Goal: Navigation & Orientation: Find specific page/section

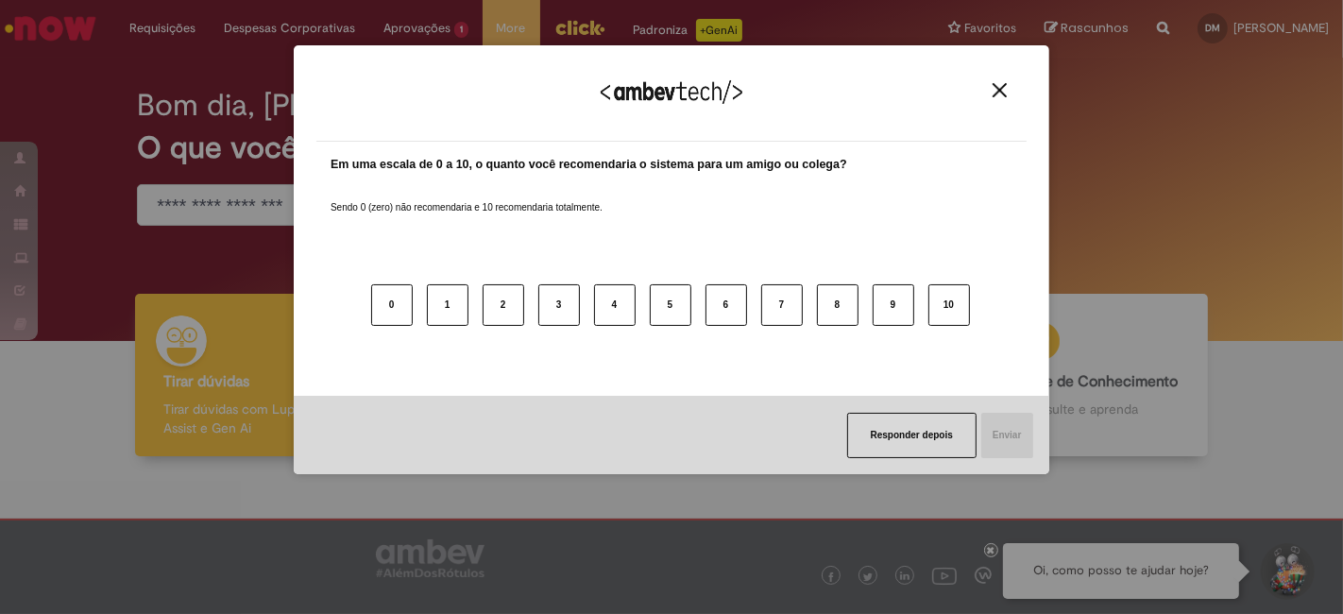
click at [424, 93] on body "Pular para o conteúdo da página Requisições Exibir Todas as Solicitações Requis…" at bounding box center [671, 307] width 1343 height 614
click at [1006, 93] on img "Close" at bounding box center [999, 90] width 14 height 14
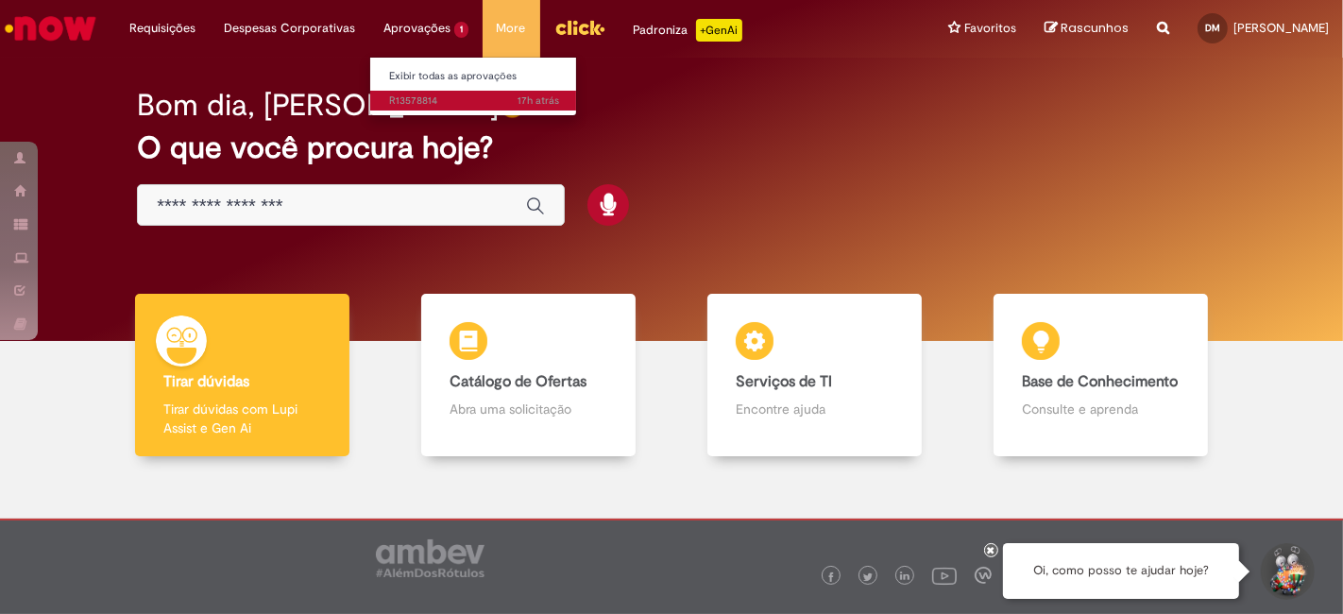
click at [438, 97] on span "17h atrás 17 horas atrás R13578814" at bounding box center [474, 100] width 170 height 15
click at [428, 94] on span "17h atrás 17 horas atrás R13578814" at bounding box center [474, 100] width 170 height 15
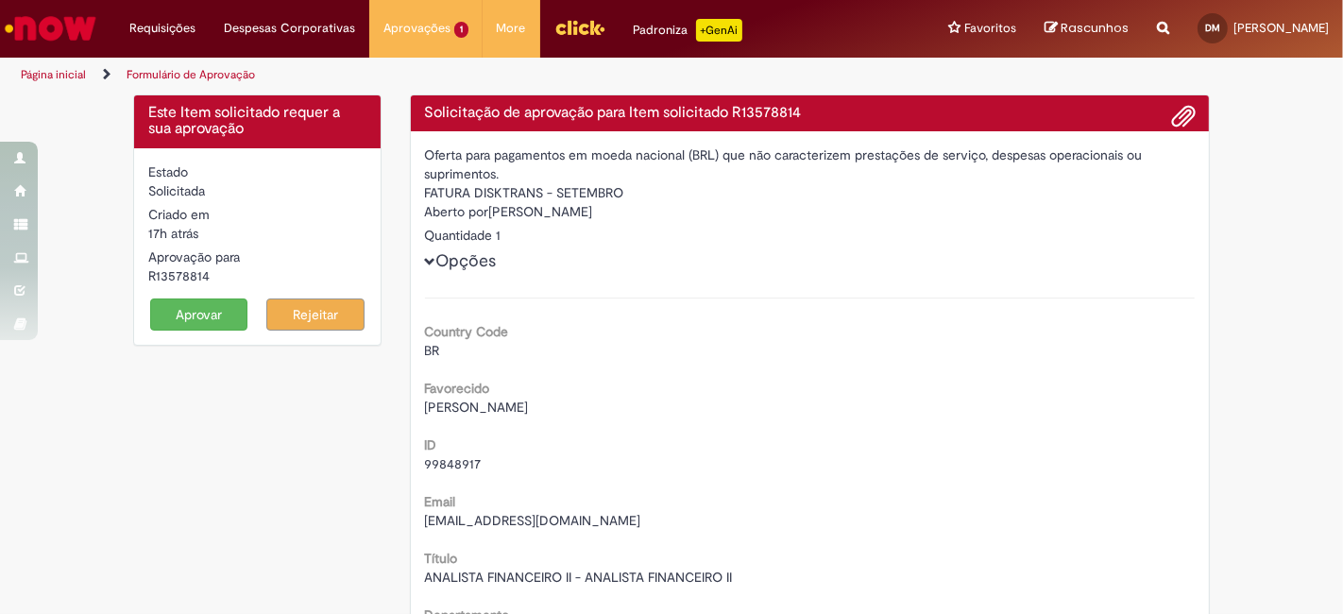
click at [80, 37] on img "Ir para a Homepage" at bounding box center [50, 28] width 97 height 38
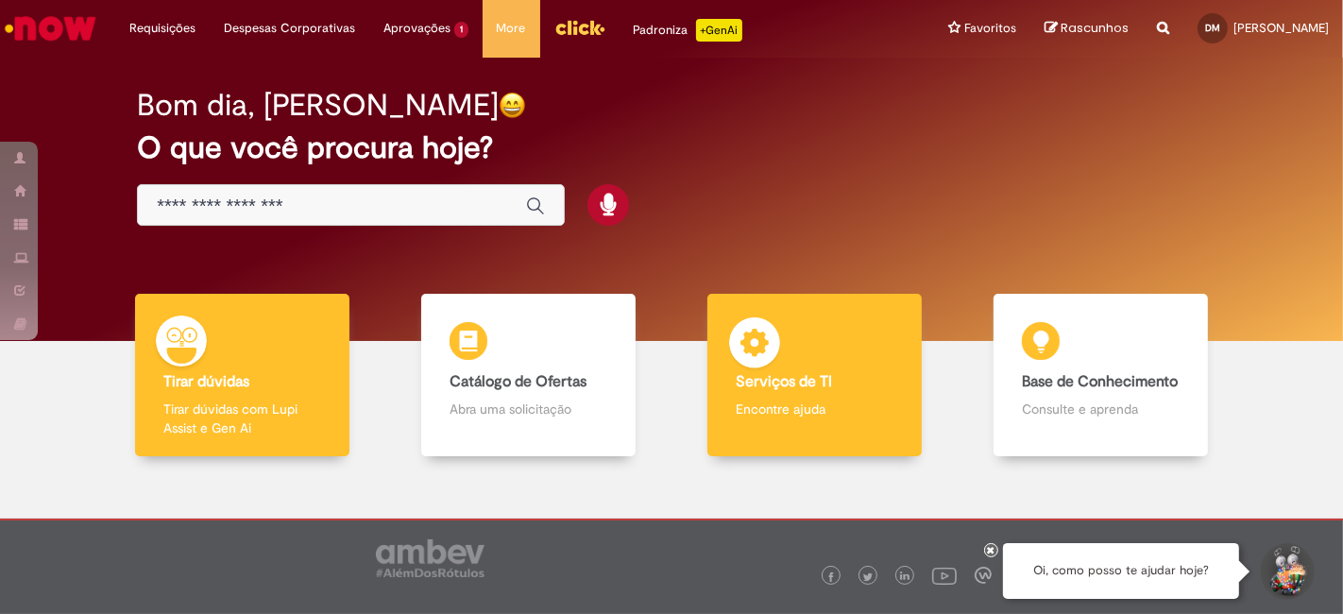
click at [828, 399] on p "Encontre ajuda" at bounding box center [815, 408] width 159 height 19
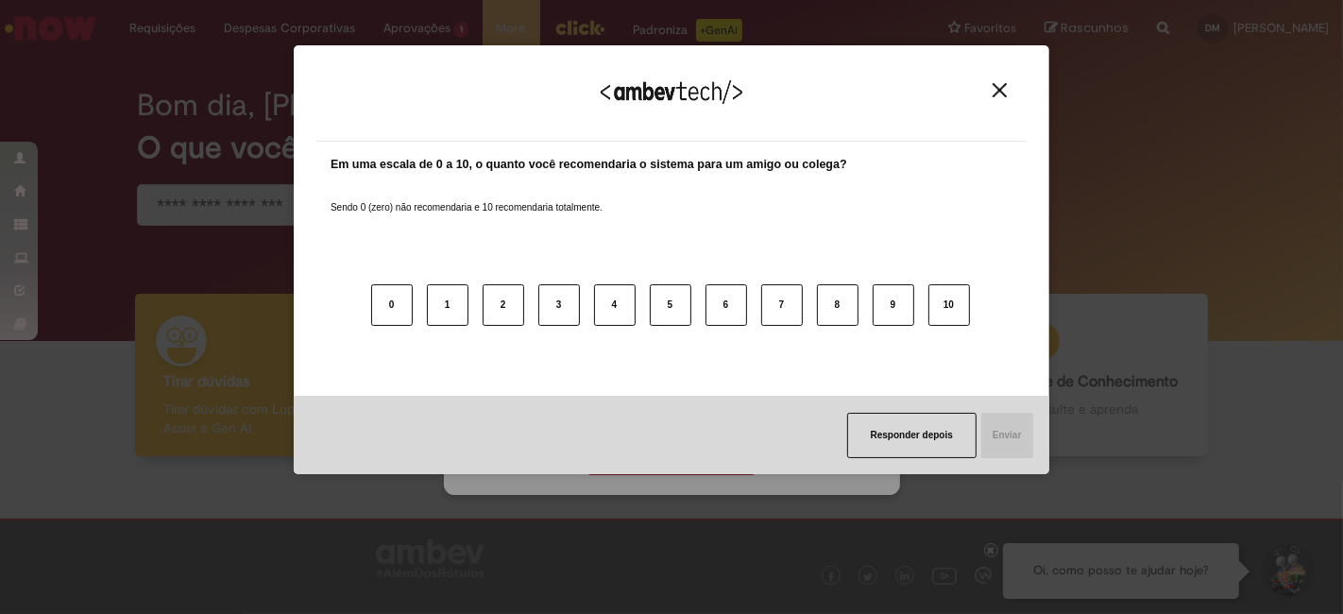
click at [1001, 90] on img "Close" at bounding box center [999, 90] width 14 height 14
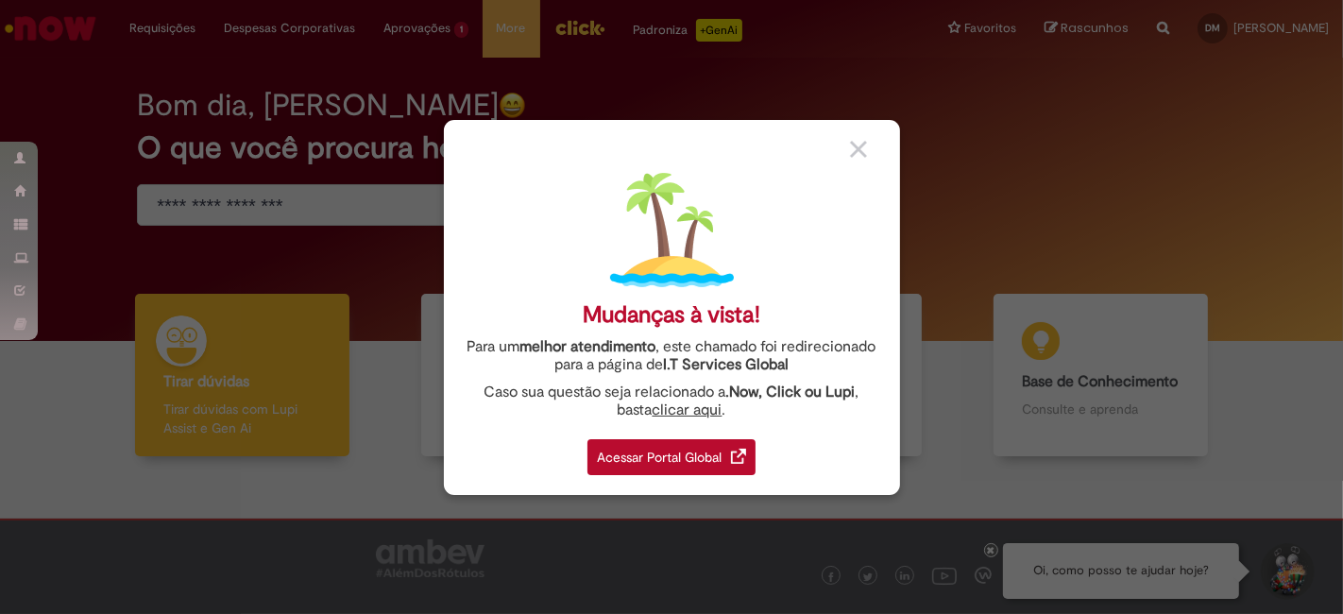
click at [871, 155] on div at bounding box center [868, 149] width 36 height 20
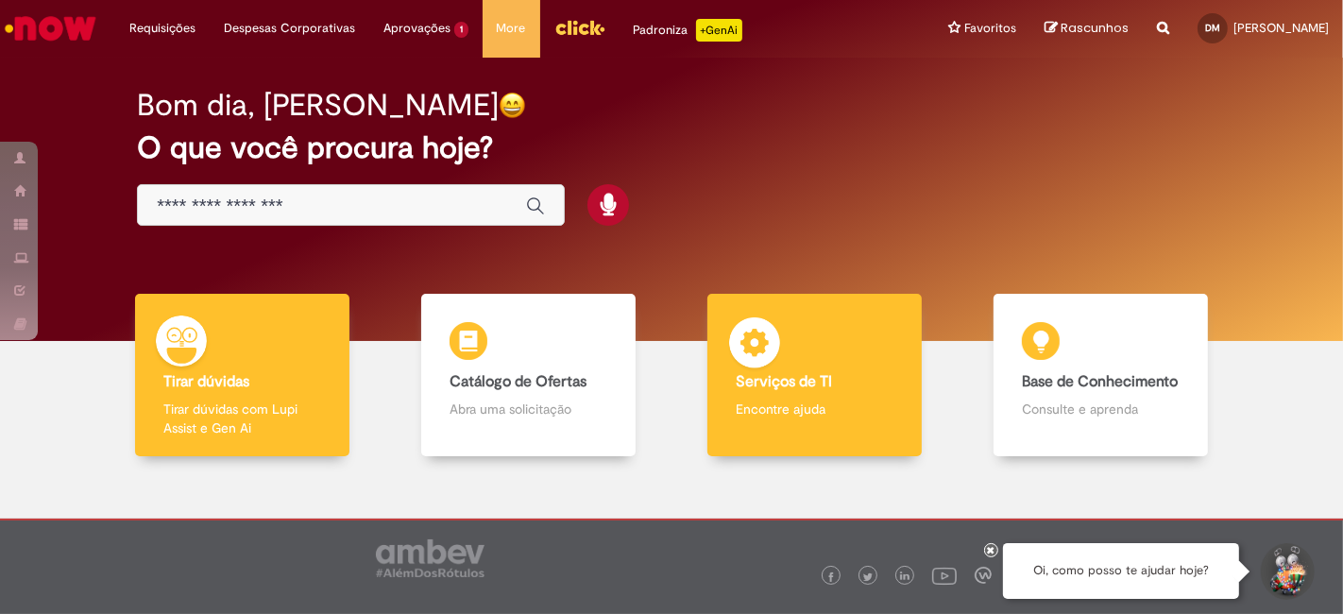
click at [825, 328] on div "Serviços de TI Serviços de TI Encontre ajuda" at bounding box center [814, 375] width 215 height 163
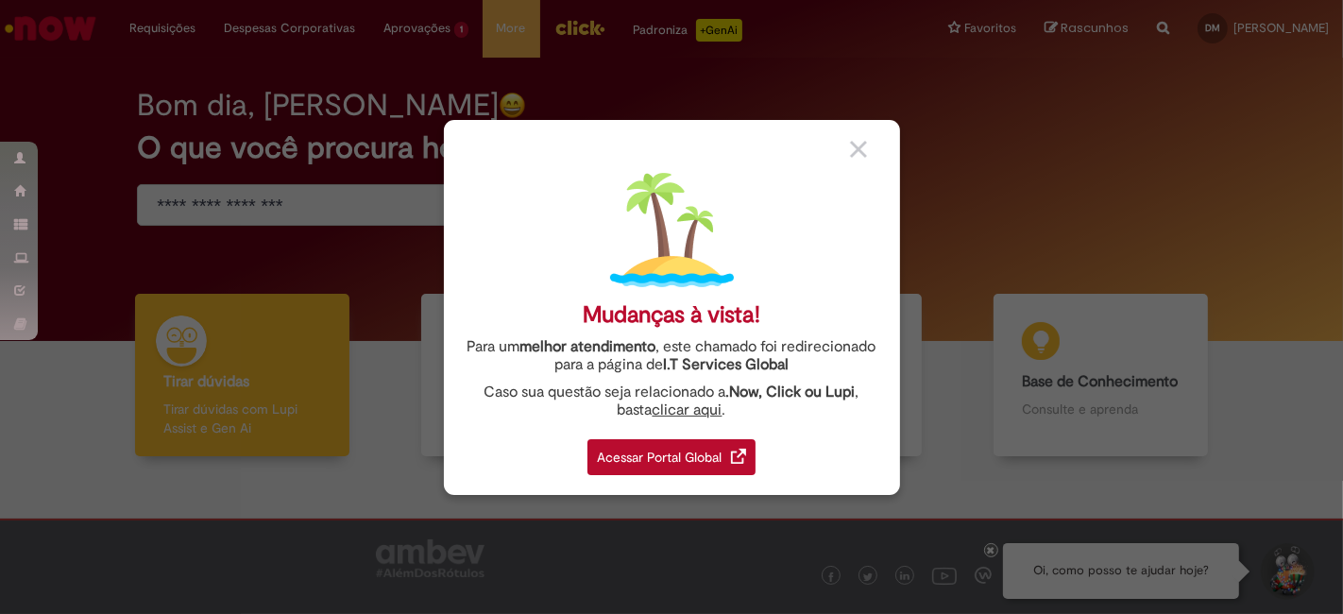
click at [751, 465] on div "Acessar Portal Global" at bounding box center [671, 457] width 168 height 36
